Goal: Check status: Check status

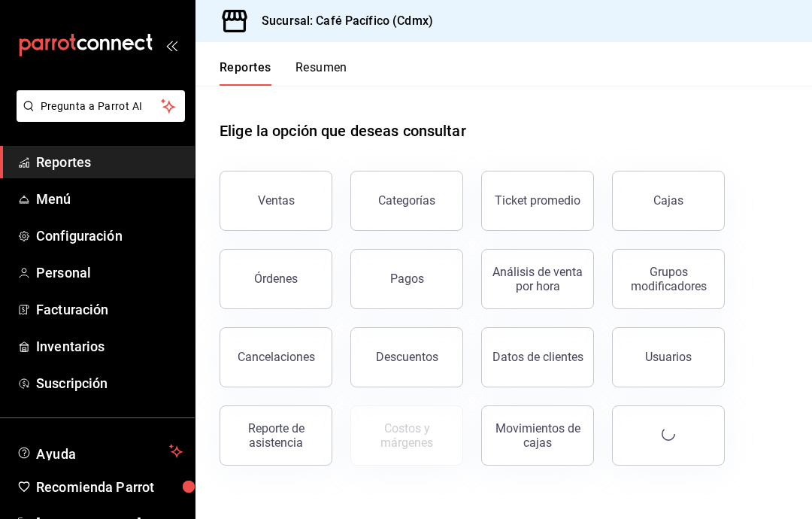
scroll to position [60, 0]
click at [416, 271] on div "Pagos" at bounding box center [407, 278] width 34 height 14
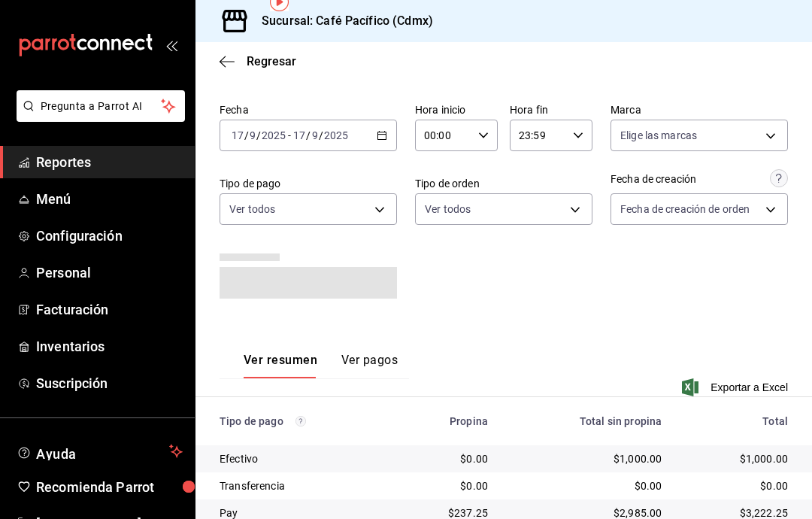
scroll to position [41, 0]
click at [101, 149] on link "Reportes" at bounding box center [97, 162] width 195 height 32
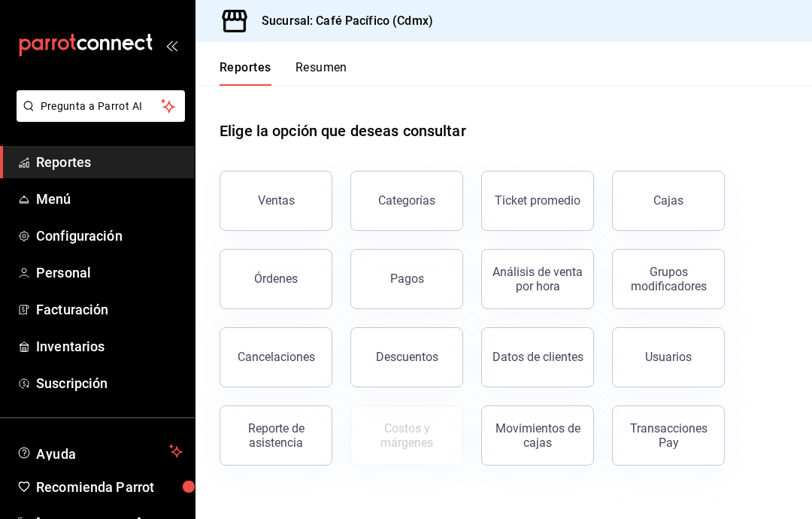
click at [434, 249] on button "Pagos" at bounding box center [406, 279] width 113 height 60
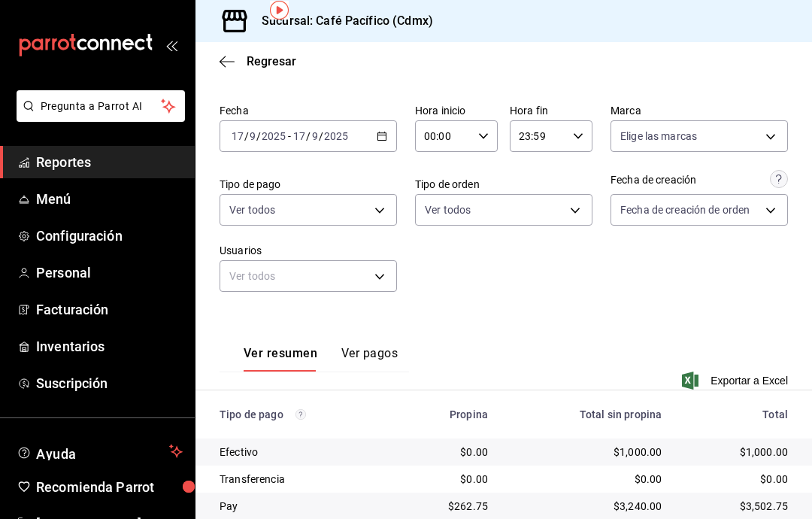
scroll to position [34, 0]
